Goal: Task Accomplishment & Management: Manage account settings

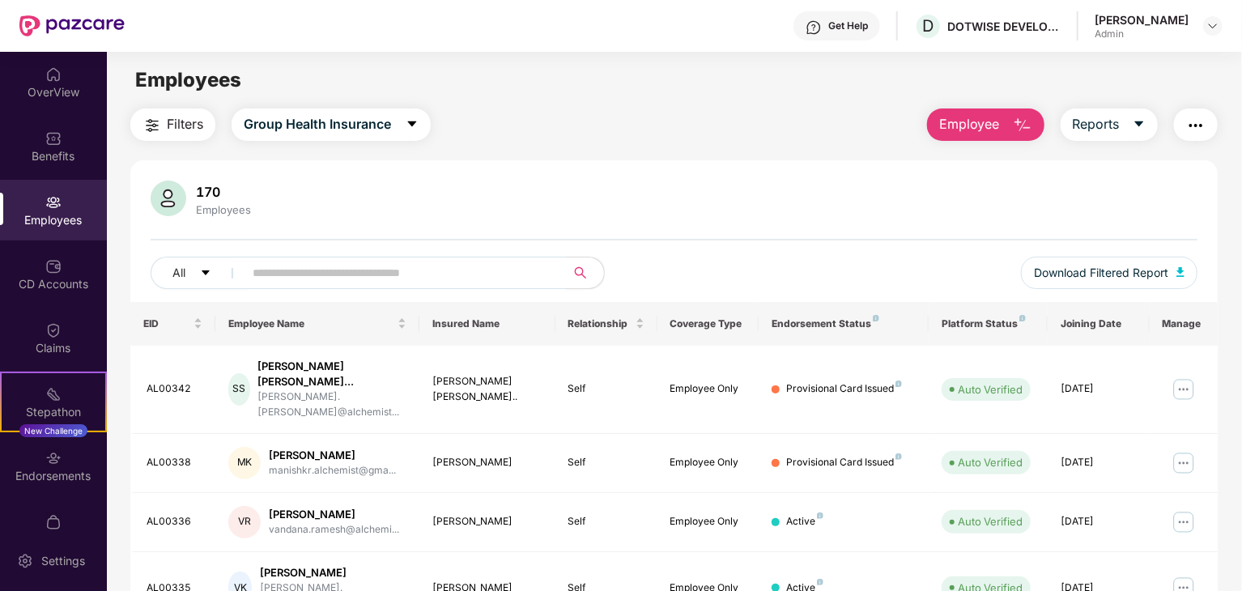
click at [418, 261] on input "text" at bounding box center [398, 273] width 291 height 24
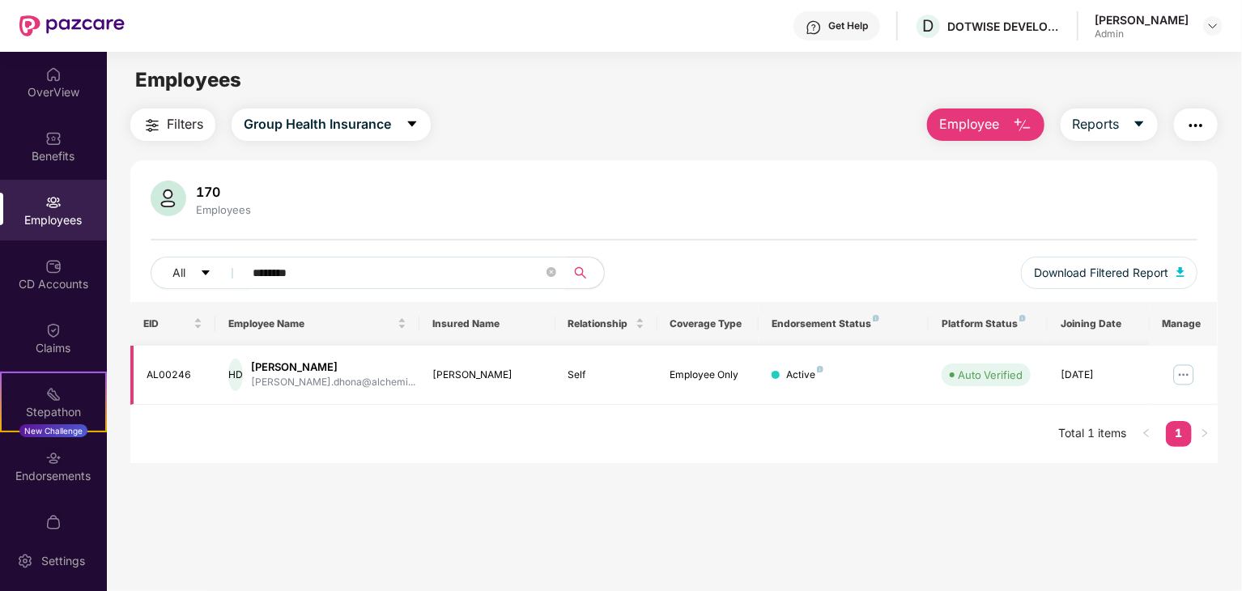
type input "********"
click at [1182, 379] on img at bounding box center [1184, 375] width 26 height 26
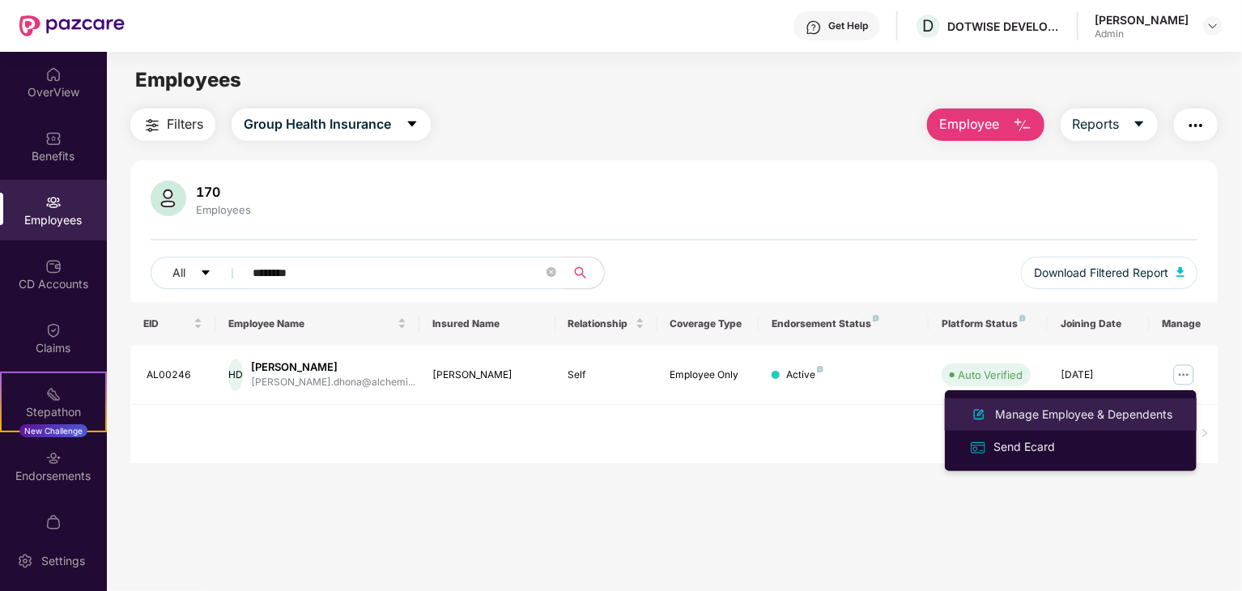
click at [1004, 402] on li "Manage Employee & Dependents" at bounding box center [1071, 414] width 252 height 32
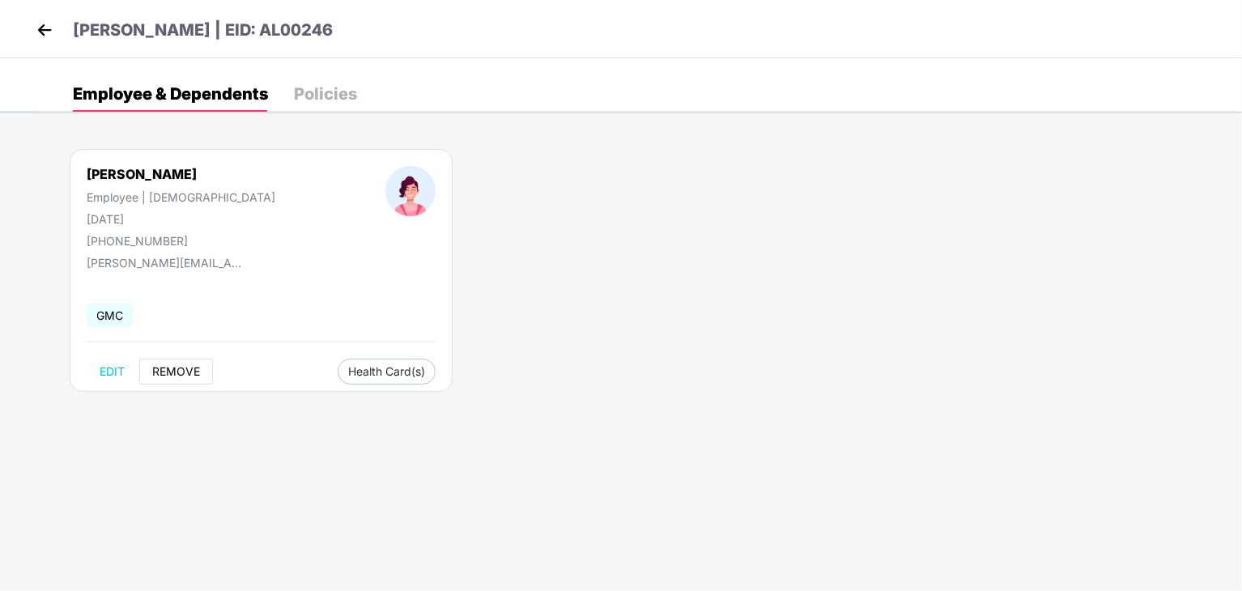
click at [177, 367] on span "REMOVE" at bounding box center [176, 371] width 48 height 13
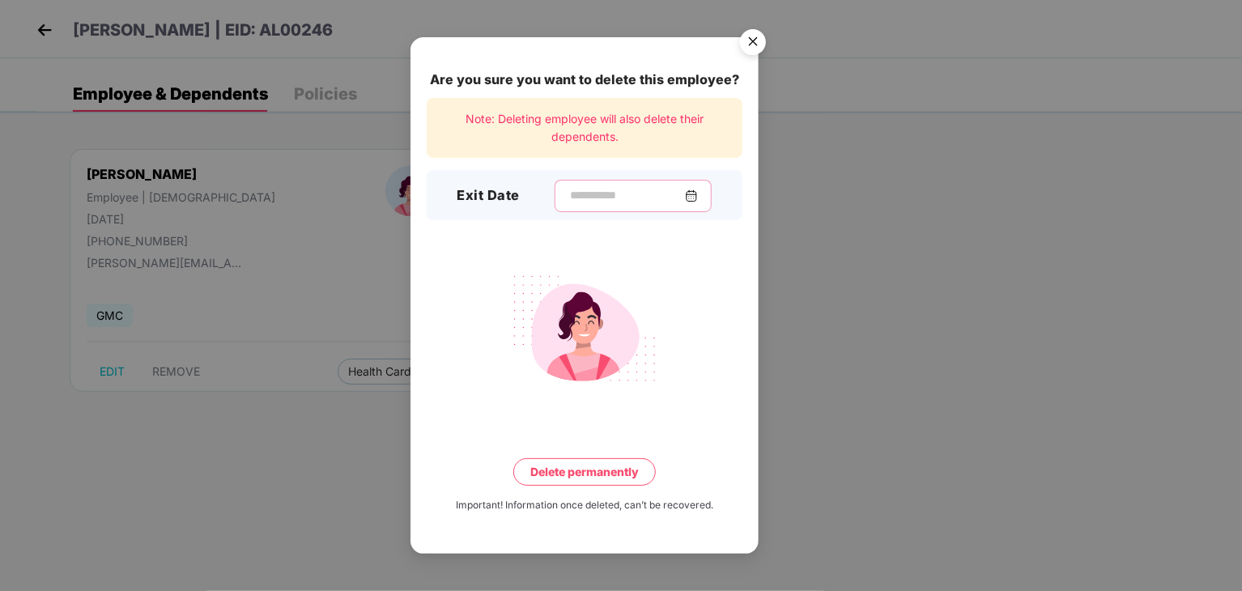
click at [589, 202] on input at bounding box center [626, 195] width 117 height 17
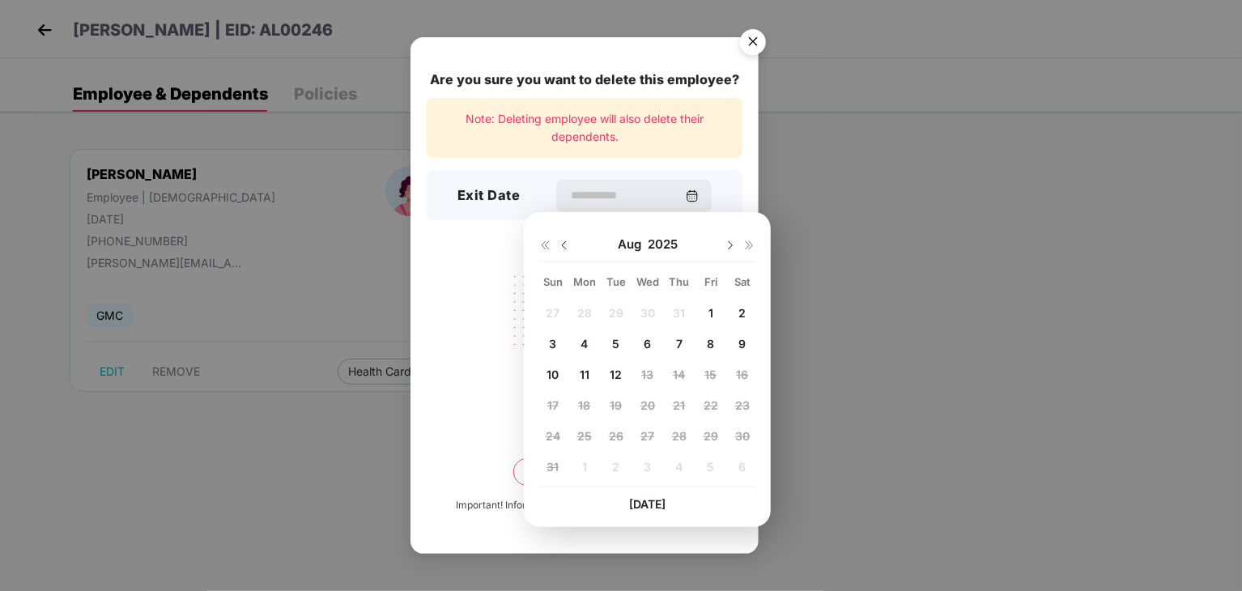
click at [615, 350] on span "5" at bounding box center [615, 344] width 7 height 14
type input "**********"
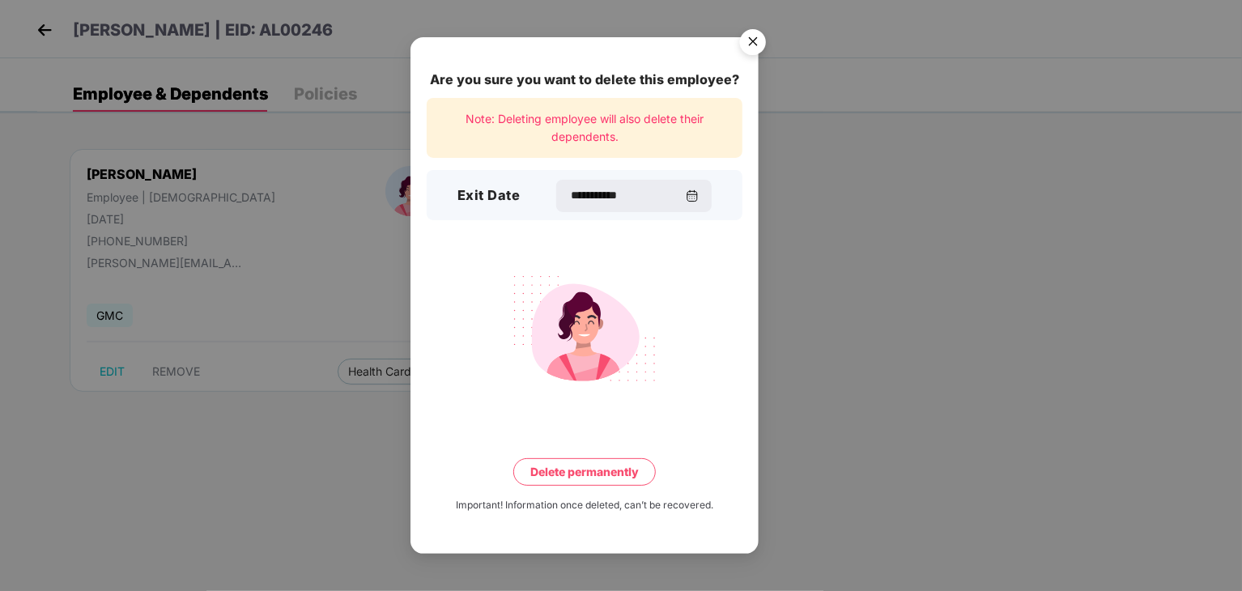
click at [591, 472] on button "Delete permanently" at bounding box center [584, 472] width 143 height 28
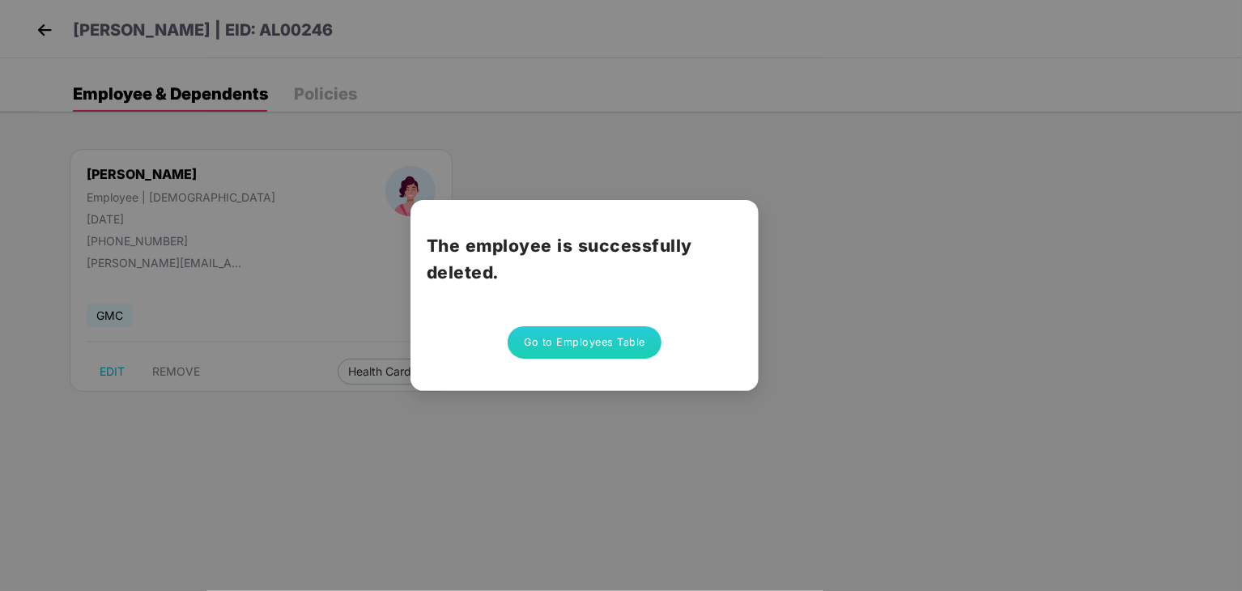
click at [536, 338] on button "Go to Employees Table" at bounding box center [585, 342] width 154 height 32
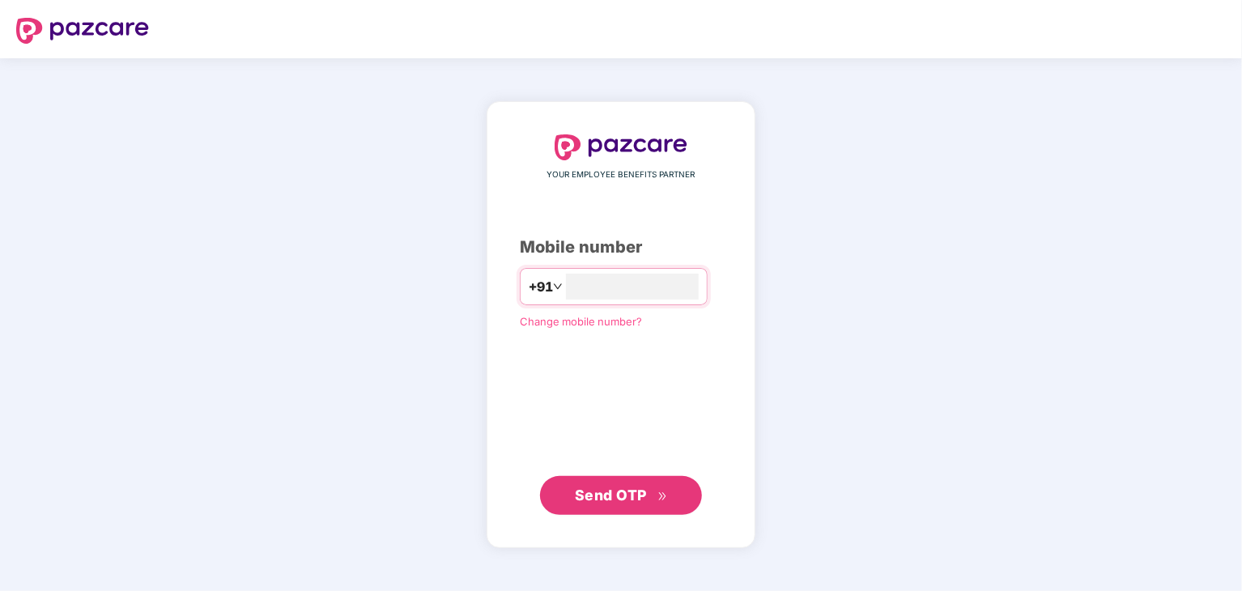
type input "*"
type input "**********"
click at [622, 493] on span "Send OTP" at bounding box center [611, 494] width 72 height 17
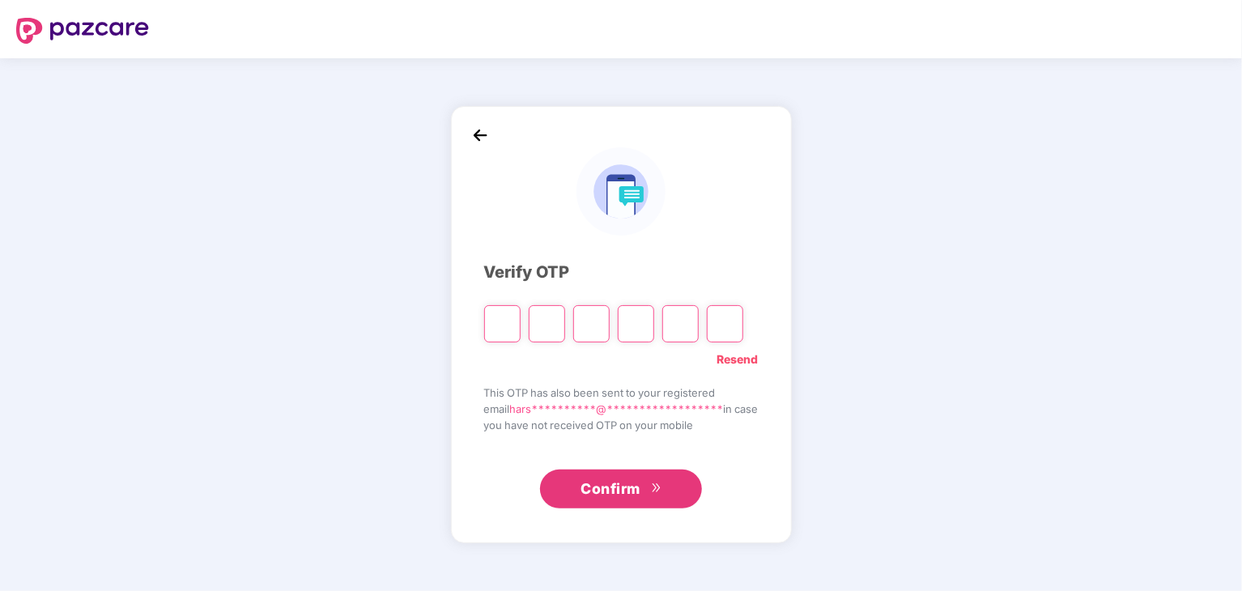
type input "*"
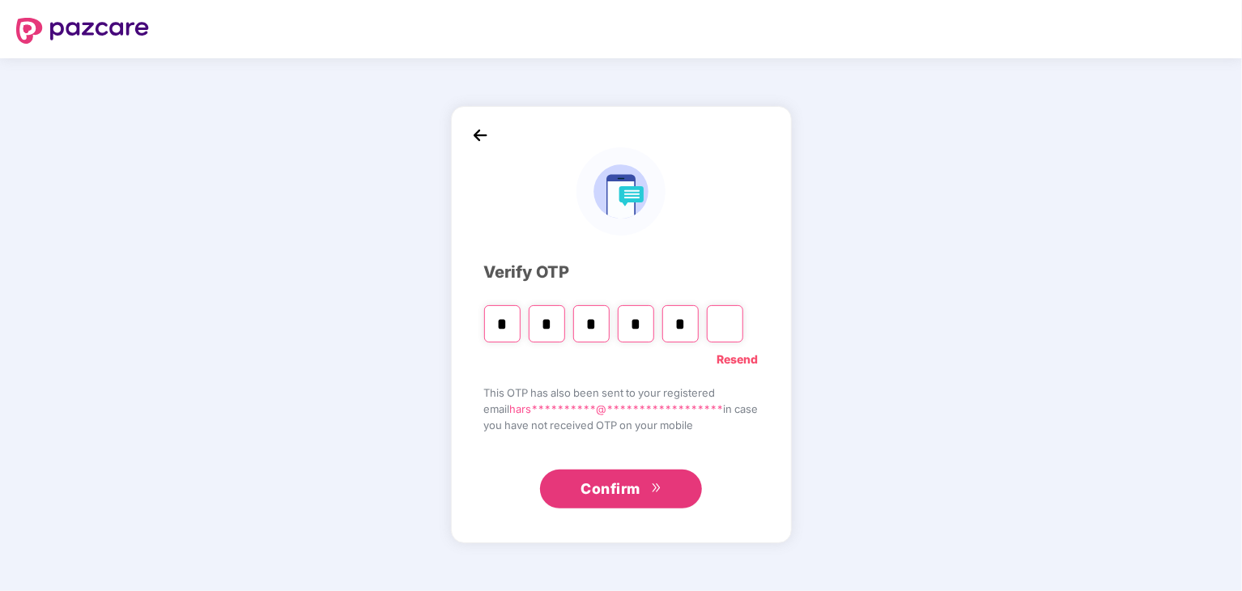
type input "*"
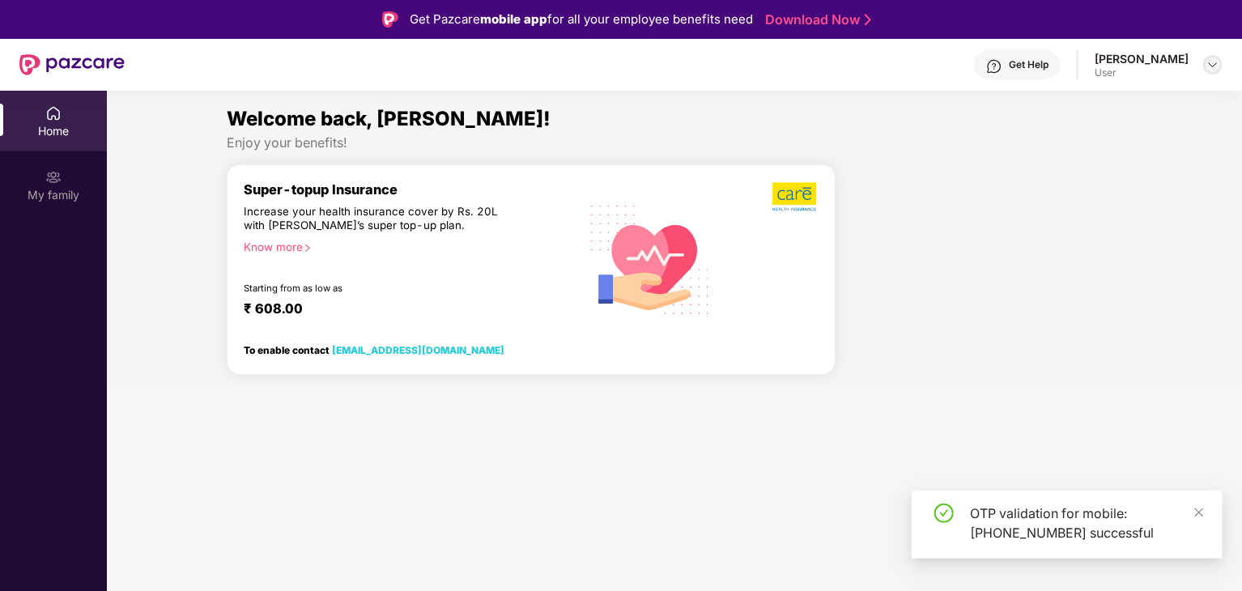
click at [1210, 69] on img at bounding box center [1212, 64] width 13 height 13
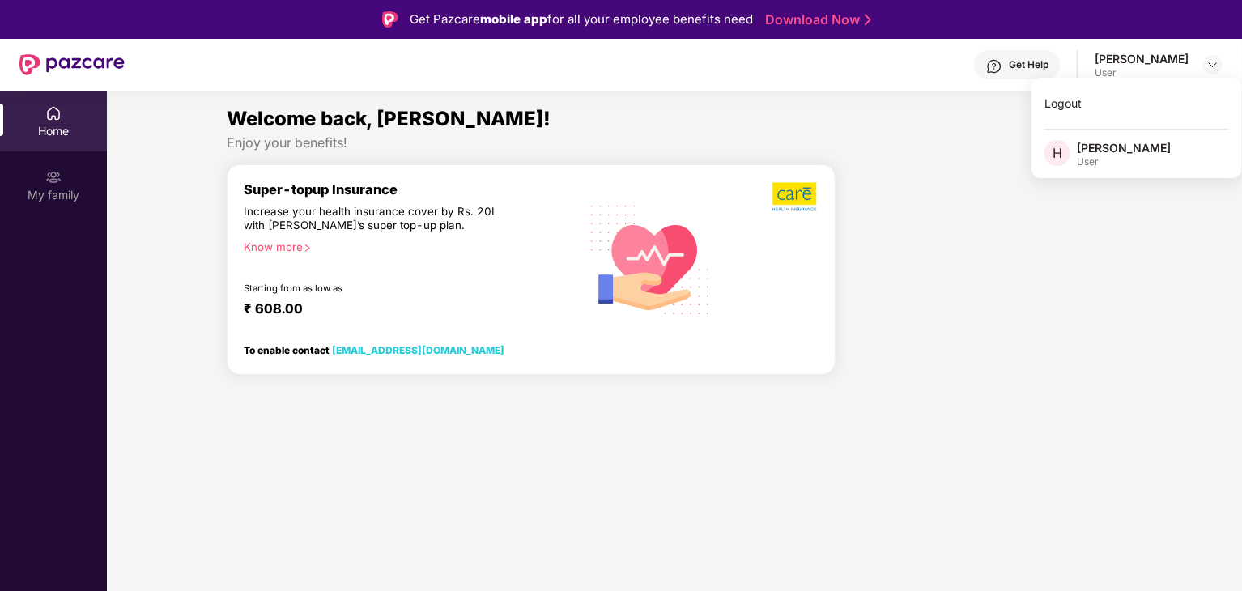
click at [1127, 52] on div "[PERSON_NAME]" at bounding box center [1142, 58] width 94 height 15
